Goal: Task Accomplishment & Management: Manage account settings

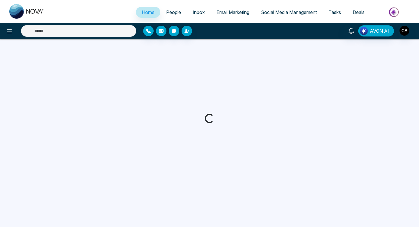
select select "*"
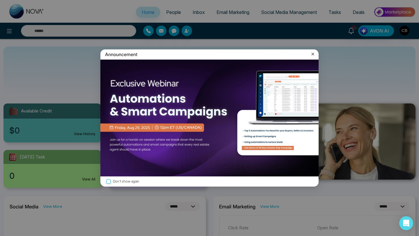
click at [312, 54] on icon at bounding box center [313, 54] width 3 height 3
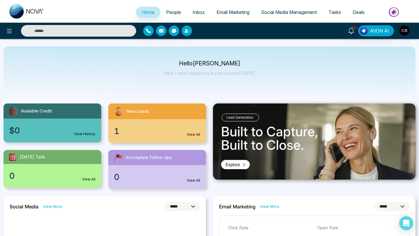
click at [147, 136] on div "1 View All" at bounding box center [157, 131] width 98 height 24
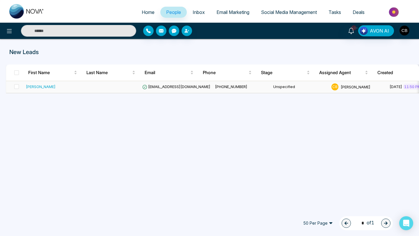
click at [34, 86] on div "[PERSON_NAME]" at bounding box center [41, 87] width 30 height 6
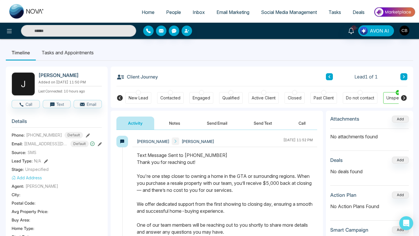
scroll to position [0, 156]
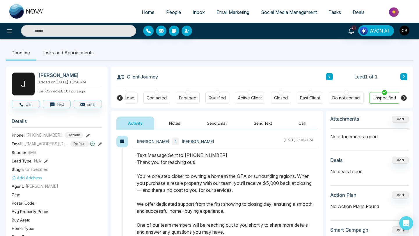
click at [174, 124] on button "Notes" at bounding box center [175, 123] width 34 height 13
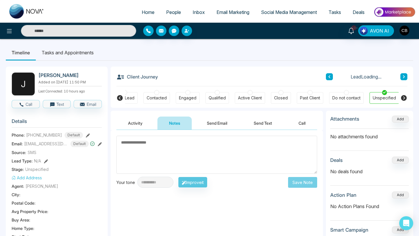
click at [136, 144] on textarea at bounding box center [216, 155] width 201 height 38
type textarea "*********"
drag, startPoint x: 305, startPoint y: 184, endPoint x: 326, endPoint y: 183, distance: 21.8
click at [305, 184] on button "Save Note" at bounding box center [302, 182] width 29 height 11
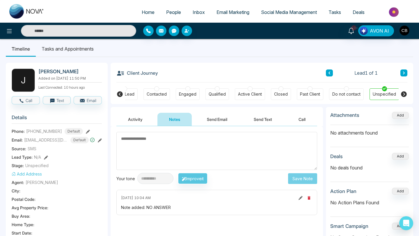
scroll to position [4, 0]
click at [328, 182] on div "Attachments Add No attachments found Deals Add No deals found Action Plan Add N…" at bounding box center [369, 181] width 87 height 149
